Goal: Task Accomplishment & Management: Complete application form

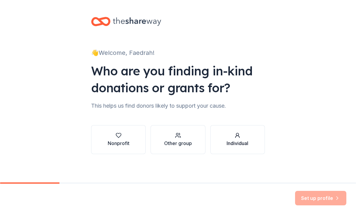
click at [248, 149] on button "Individual" at bounding box center [237, 139] width 55 height 29
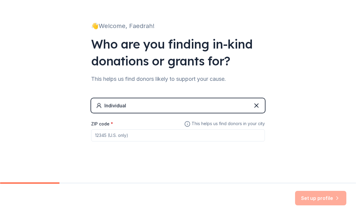
scroll to position [27, 0]
click at [144, 140] on input "ZIP code *" at bounding box center [178, 135] width 174 height 12
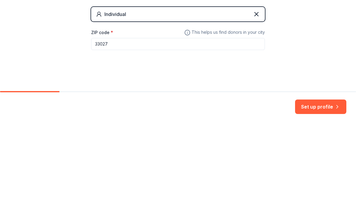
type input "33027"
click at [306, 71] on div "👋 Welcome, Faedrah! Who are you finding in-kind donations or grants for? This h…" at bounding box center [178, 77] width 356 height 209
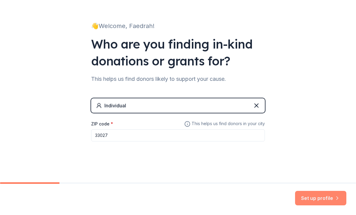
click at [326, 205] on button "Set up profile" at bounding box center [320, 198] width 51 height 14
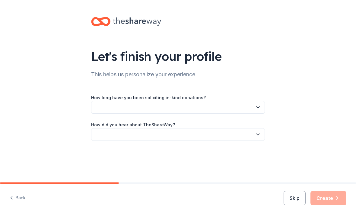
click at [232, 111] on button "button" at bounding box center [178, 107] width 174 height 13
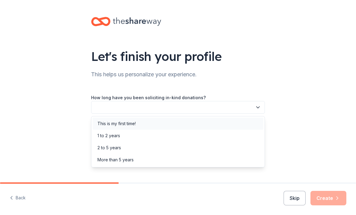
click at [176, 127] on div "This is my first time!" at bounding box center [178, 124] width 171 height 12
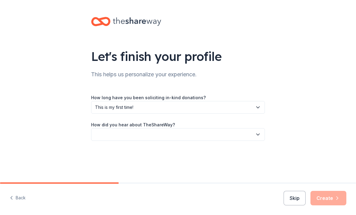
click at [204, 137] on button "button" at bounding box center [178, 134] width 174 height 13
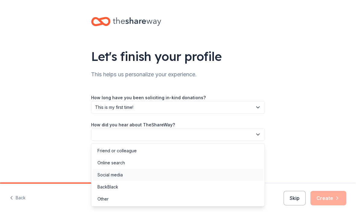
click at [138, 179] on div "Social media" at bounding box center [178, 175] width 171 height 12
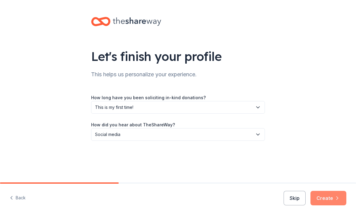
click at [322, 201] on button "Create" at bounding box center [328, 198] width 36 height 14
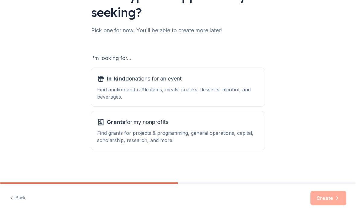
scroll to position [61, 0]
click at [224, 86] on div "Find auction and raffle items, meals, snacks, desserts, alcohol, and beverages." at bounding box center [178, 93] width 162 height 14
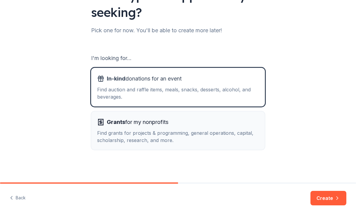
click at [203, 116] on button "Grants for my nonprofits Find grants for projects & programming, general operat…" at bounding box center [178, 130] width 174 height 39
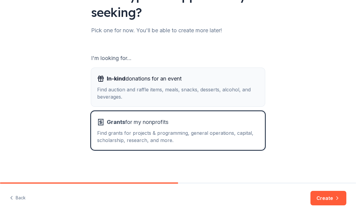
click at [216, 99] on div "Find auction and raffle items, meals, snacks, desserts, alcohol, and beverages." at bounding box center [178, 93] width 162 height 14
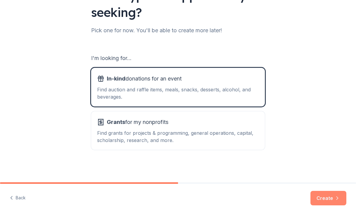
click at [323, 202] on button "Create" at bounding box center [328, 198] width 36 height 14
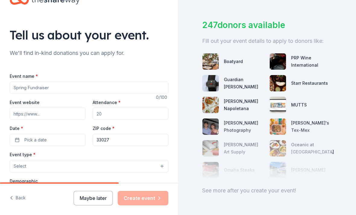
scroll to position [29, 0]
